Goal: Obtain resource: Download file/media

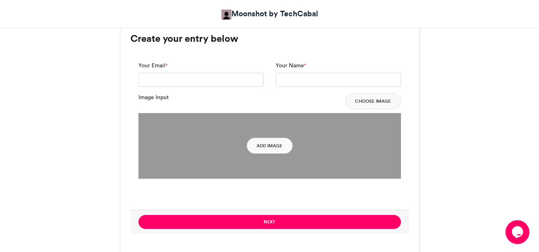
scroll to position [589, 0]
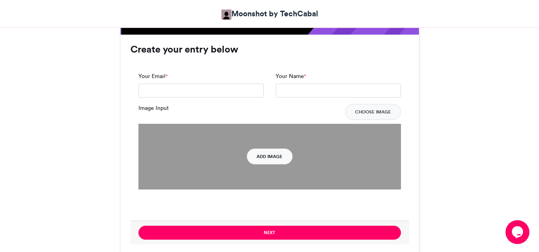
click at [278, 160] on button "Add Image" at bounding box center [269, 157] width 46 height 16
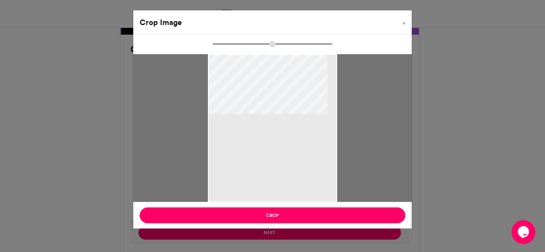
type input "******"
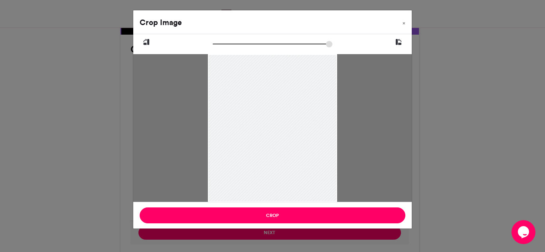
drag, startPoint x: 283, startPoint y: 122, endPoint x: 283, endPoint y: 156, distance: 34.7
click at [283, 156] on div at bounding box center [272, 162] width 129 height 229
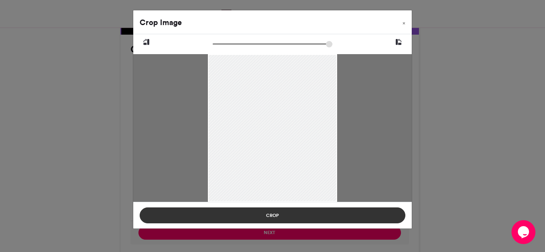
click at [278, 221] on button "Crop" at bounding box center [273, 216] width 266 height 16
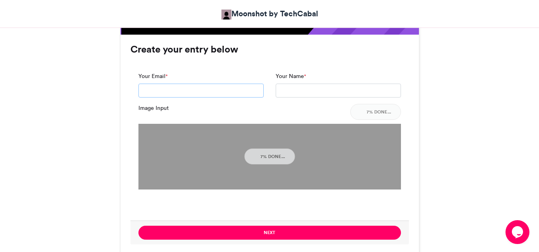
click at [167, 95] on input "Your Email *" at bounding box center [200, 91] width 125 height 14
type input "**********"
click at [298, 93] on input "Your Name *" at bounding box center [338, 91] width 125 height 14
type input "**********"
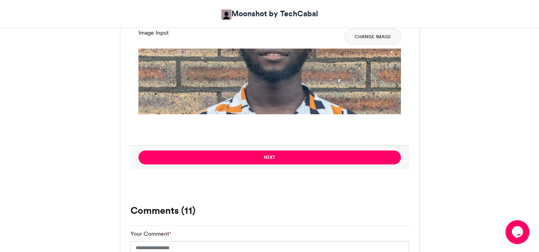
scroll to position [669, 0]
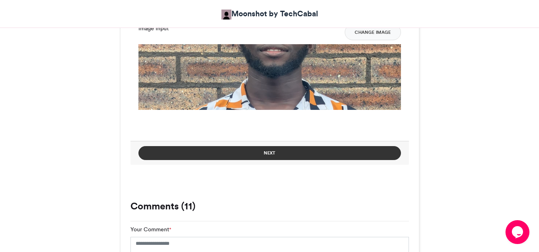
click at [300, 154] on button "Next" at bounding box center [269, 153] width 262 height 14
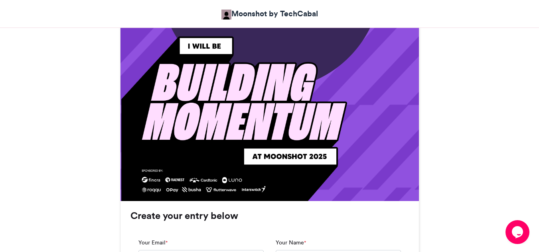
scroll to position [390, 0]
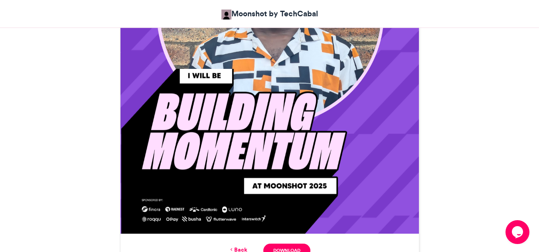
drag, startPoint x: 305, startPoint y: 140, endPoint x: 500, endPoint y: 95, distance: 200.2
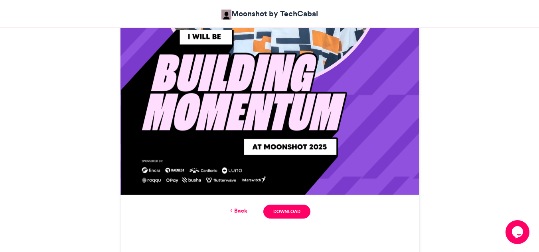
scroll to position [430, 0]
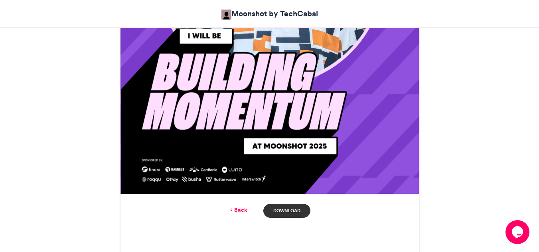
click at [284, 213] on link "Download" at bounding box center [286, 211] width 47 height 14
